Goal: Task Accomplishment & Management: Manage account settings

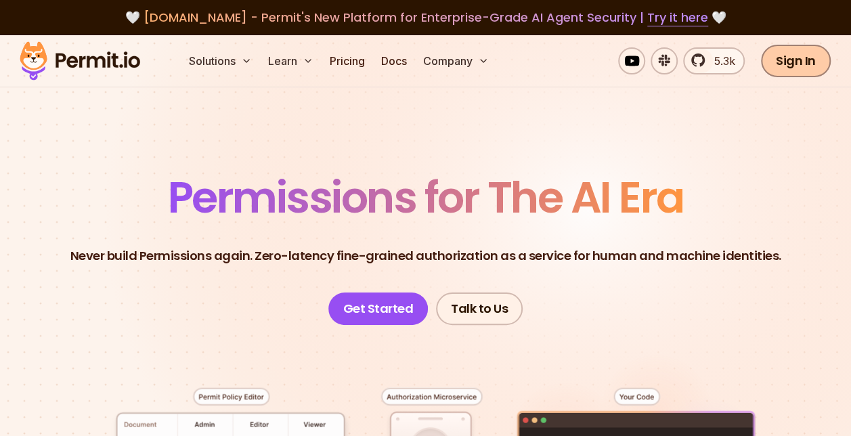
click at [817, 57] on link "Sign In" at bounding box center [796, 61] width 70 height 32
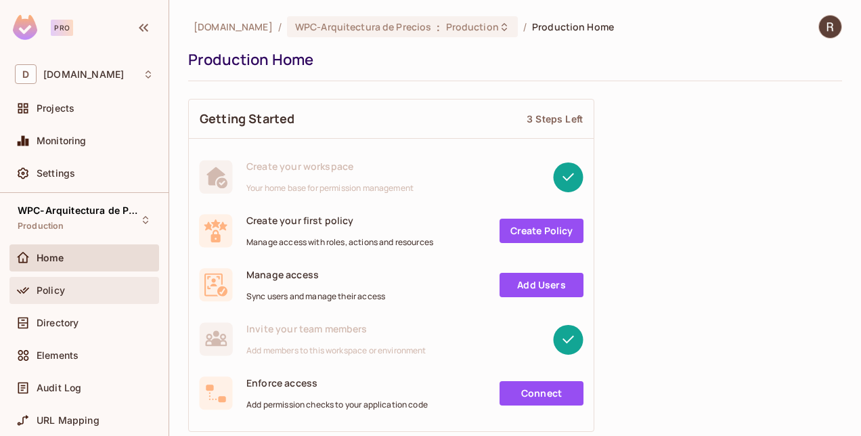
click at [56, 289] on span "Policy" at bounding box center [51, 290] width 28 height 11
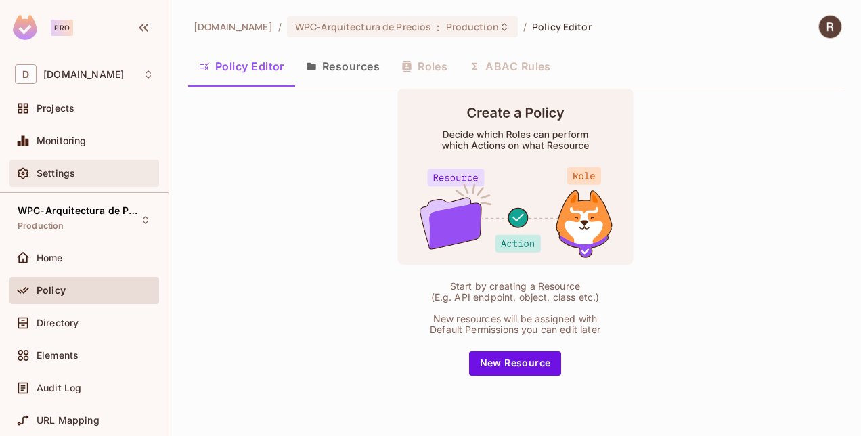
click at [68, 177] on span "Settings" at bounding box center [56, 173] width 39 height 11
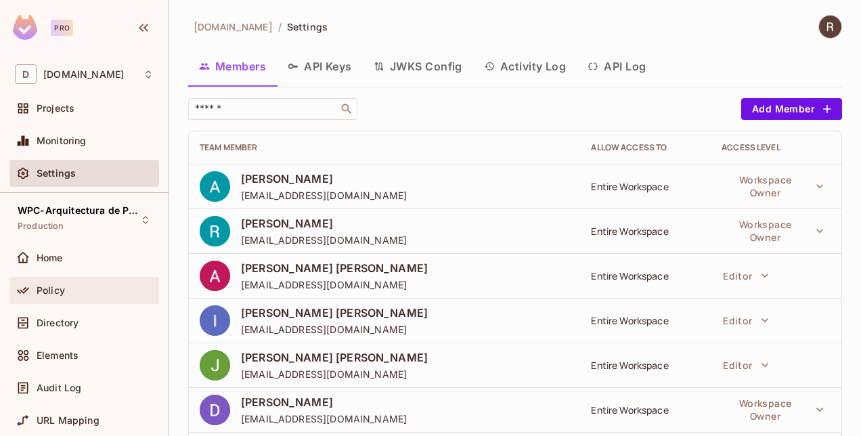
click at [54, 293] on span "Policy" at bounding box center [51, 290] width 28 height 11
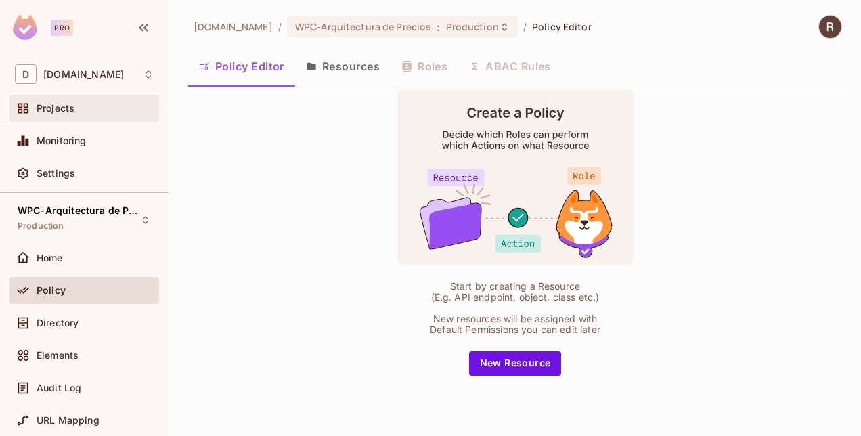
click at [61, 114] on div "Projects" at bounding box center [84, 108] width 139 height 16
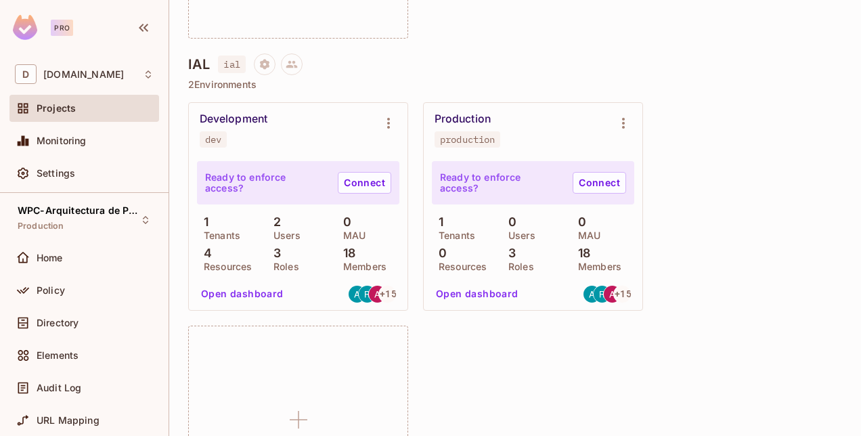
scroll to position [1078, 0]
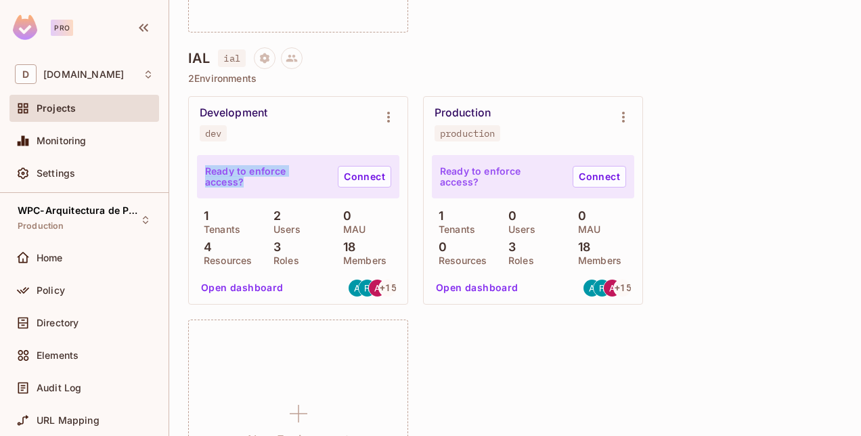
drag, startPoint x: 324, startPoint y: 175, endPoint x: 194, endPoint y: 172, distance: 129.3
click at [194, 172] on div "Ready to enforce access? Connect 1 Tenants 2 Users 0 MAU 4 Resources 3 Roles 18…" at bounding box center [298, 227] width 219 height 153
copy p "Ready to enforce access?"
click at [740, 176] on div "Development dev Ready to enforce access? Connect 1 Tenants 2 Users 0 MAU 4 Reso…" at bounding box center [515, 312] width 654 height 432
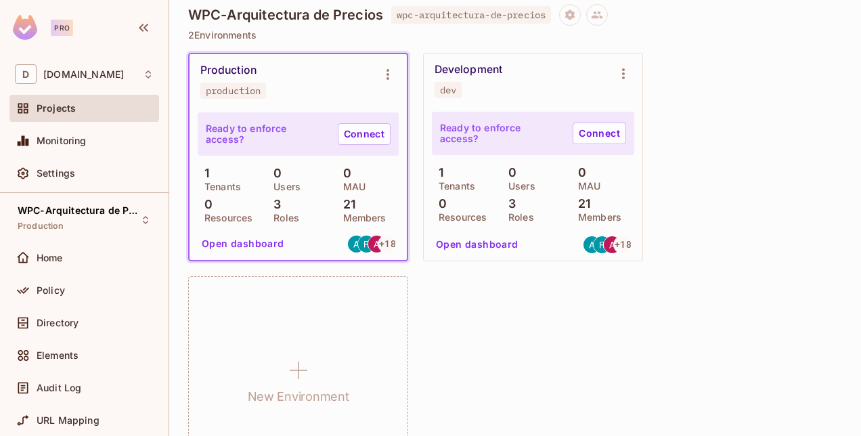
scroll to position [0, 0]
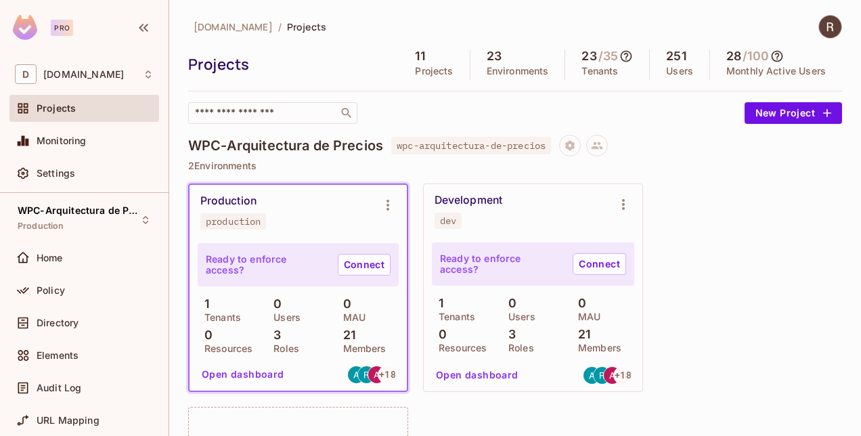
click at [821, 29] on img at bounding box center [830, 27] width 22 height 22
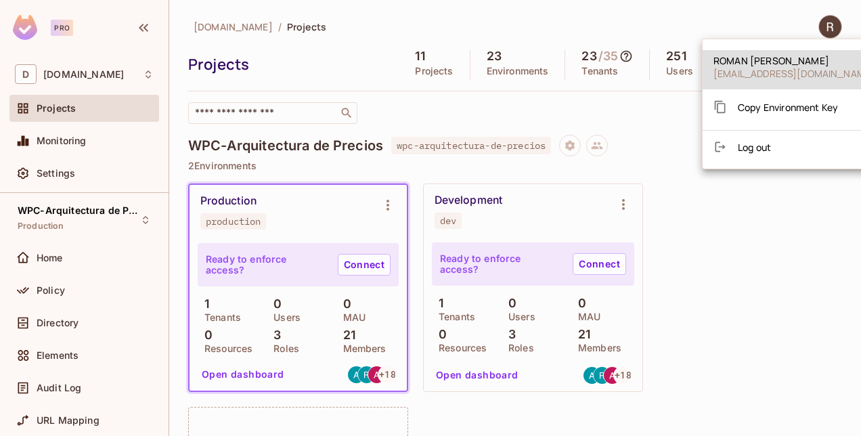
click at [747, 147] on span "Log out" at bounding box center [754, 147] width 33 height 13
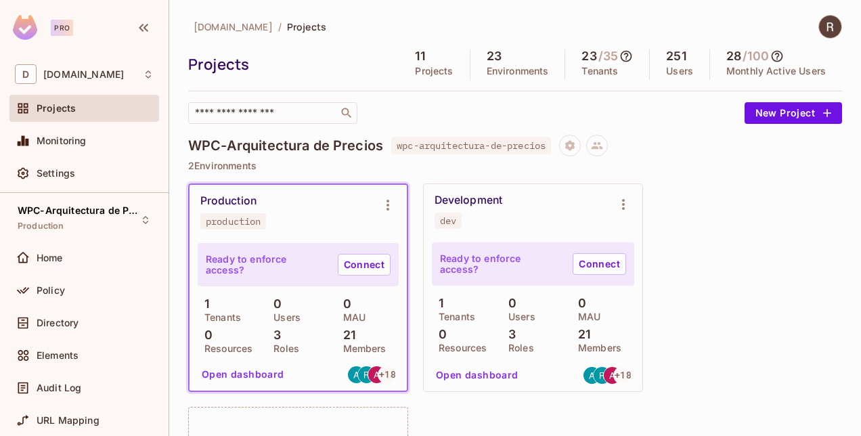
click at [739, 143] on div "ROMAN VAZQUEZ MACIAS rvazquezm@deacero.com Copy Environment Key Log out" at bounding box center [430, 218] width 861 height 436
